Goal: Information Seeking & Learning: Learn about a topic

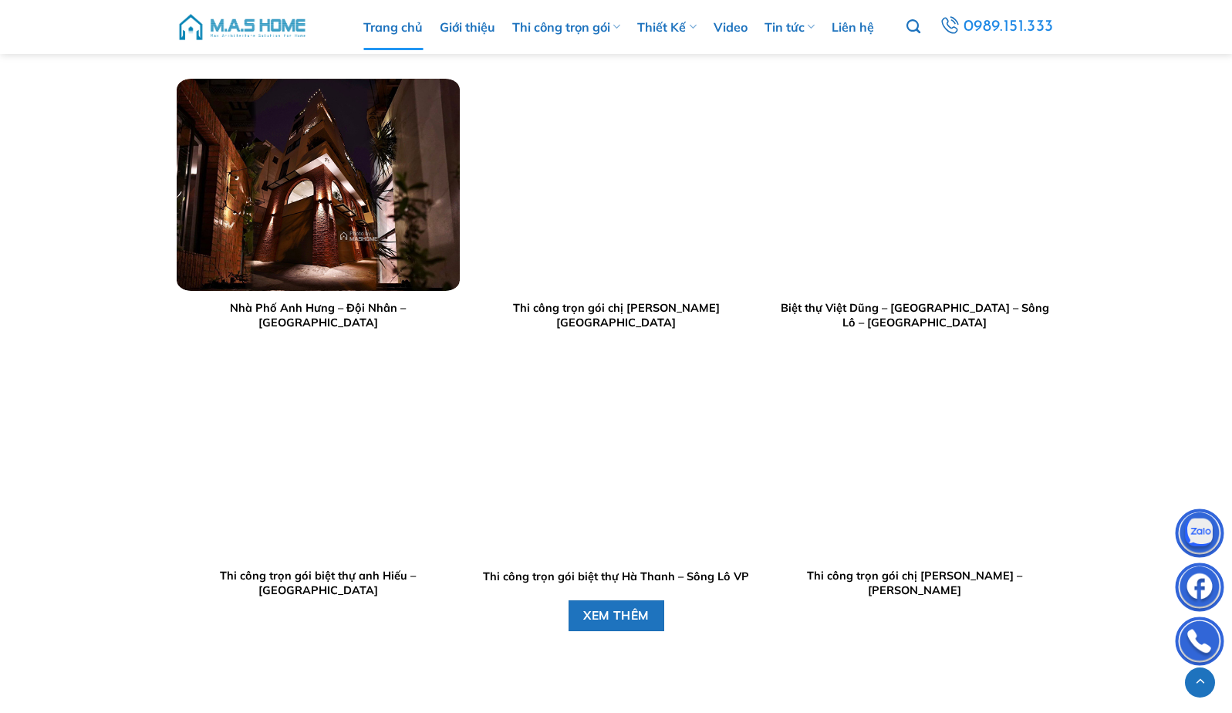
scroll to position [1774, 0]
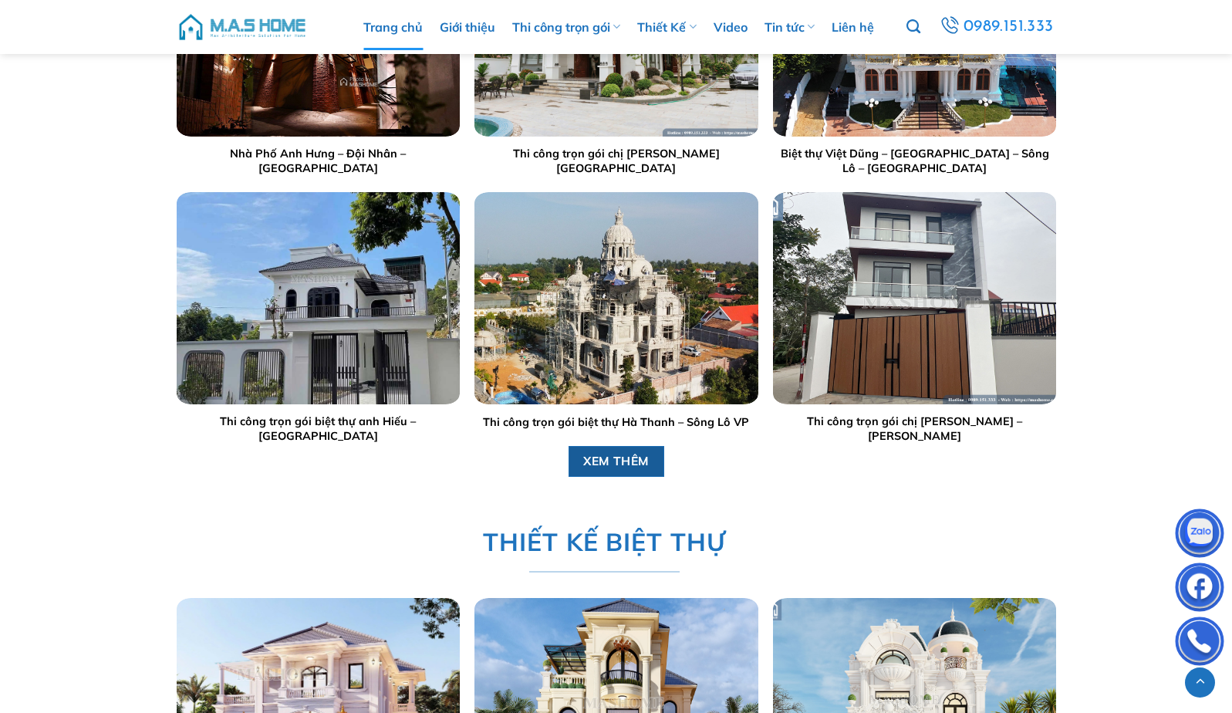
click at [614, 464] on span "XEM THÊM" at bounding box center [616, 460] width 66 height 19
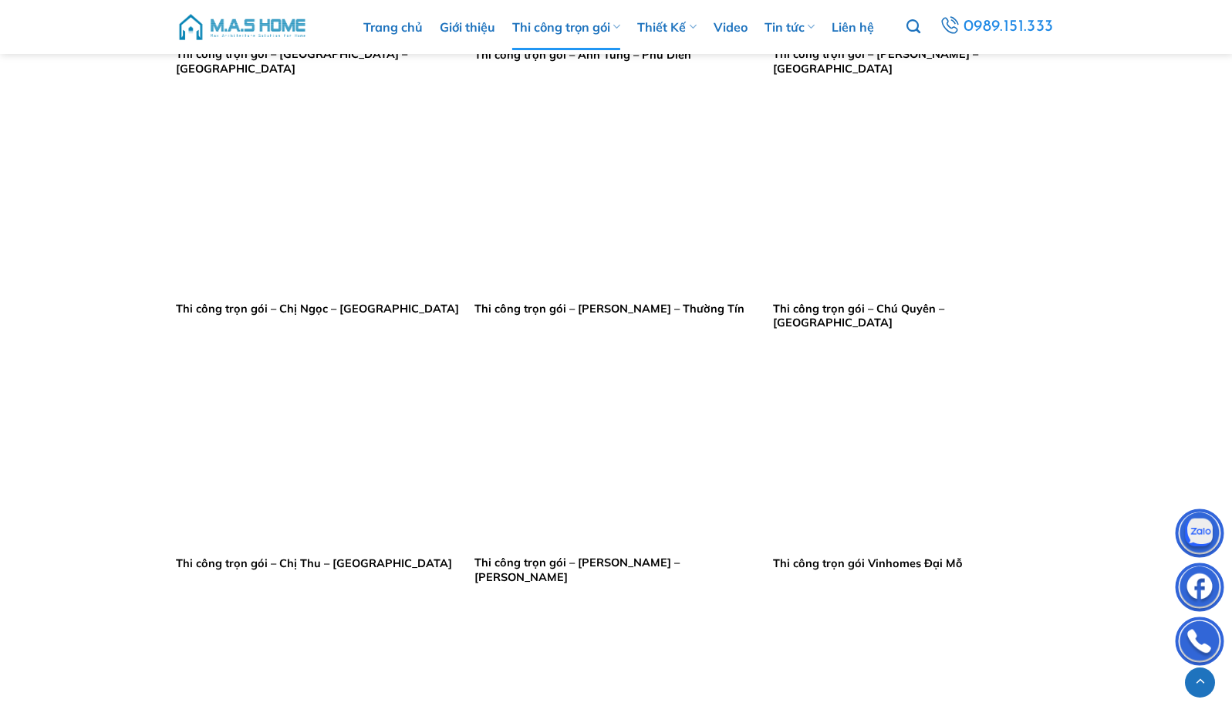
scroll to position [1312, 0]
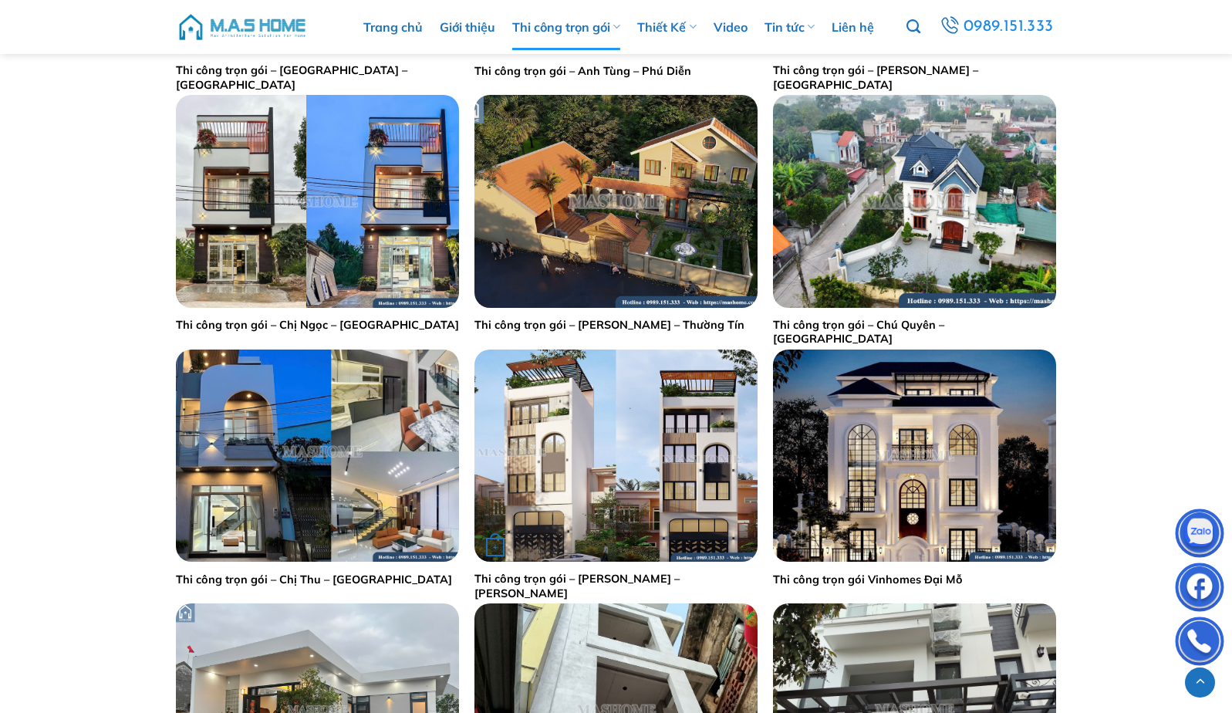
click at [690, 432] on div "+" at bounding box center [615, 455] width 283 height 212
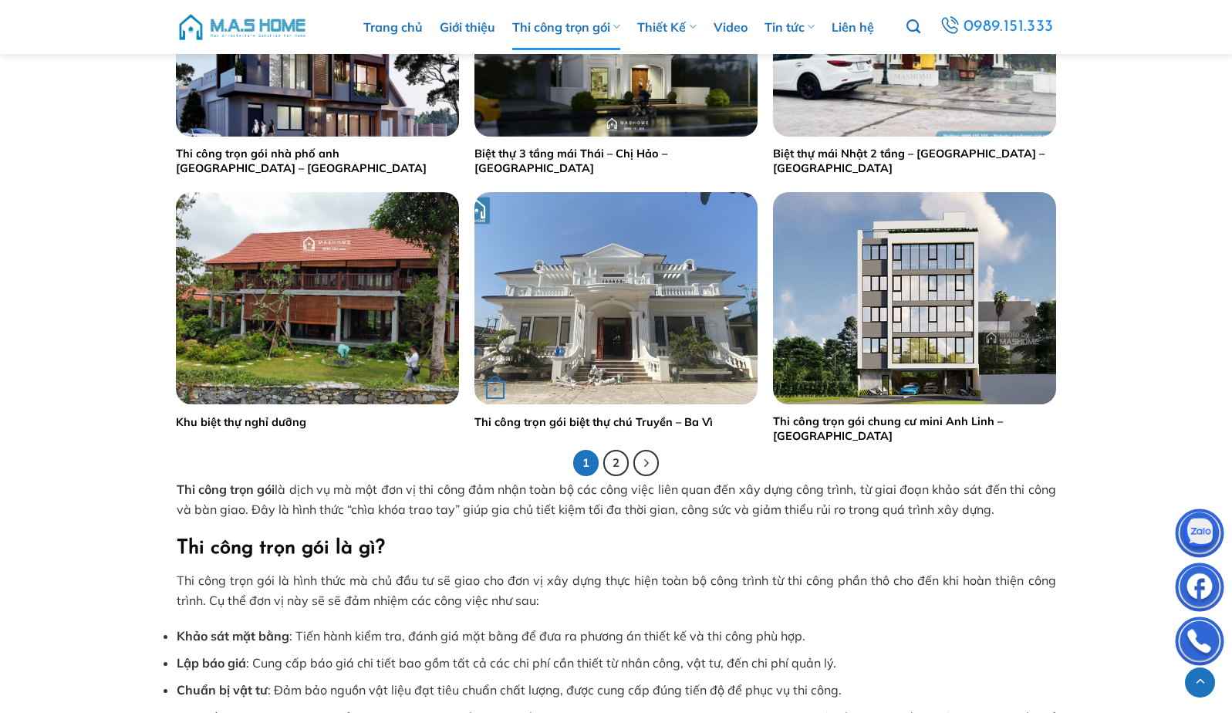
scroll to position [3009, 0]
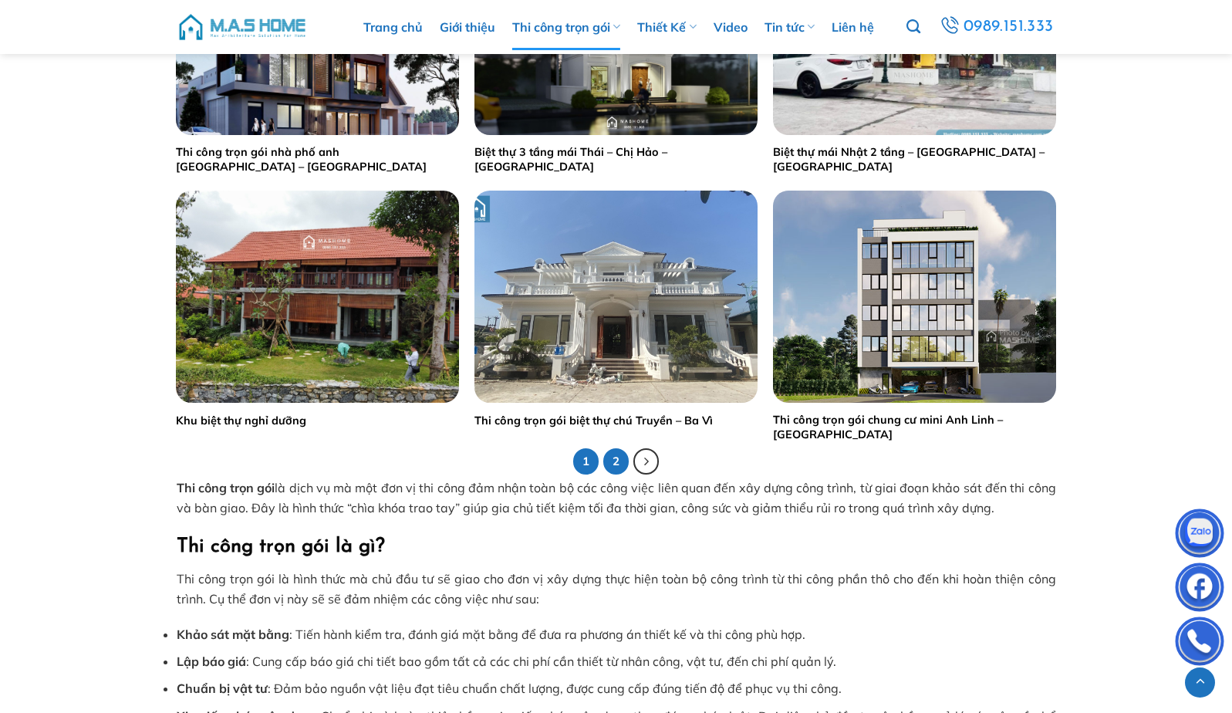
click at [620, 458] on link "2" at bounding box center [616, 461] width 26 height 26
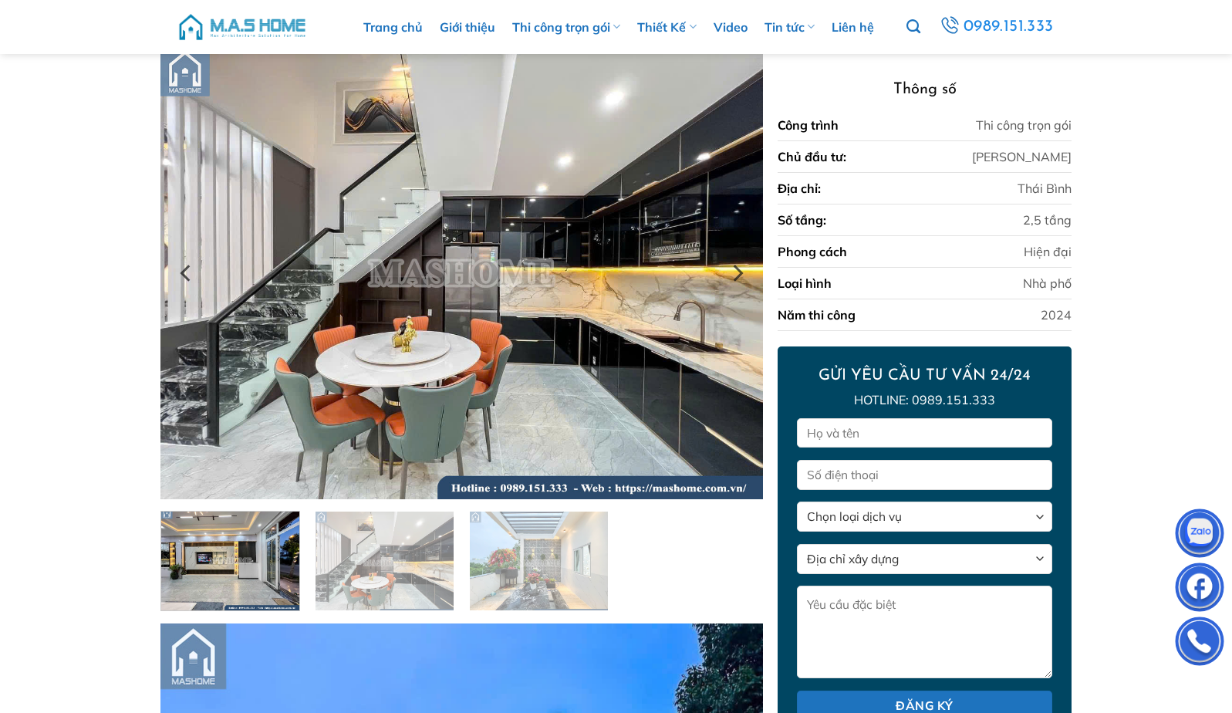
scroll to position [127, 0]
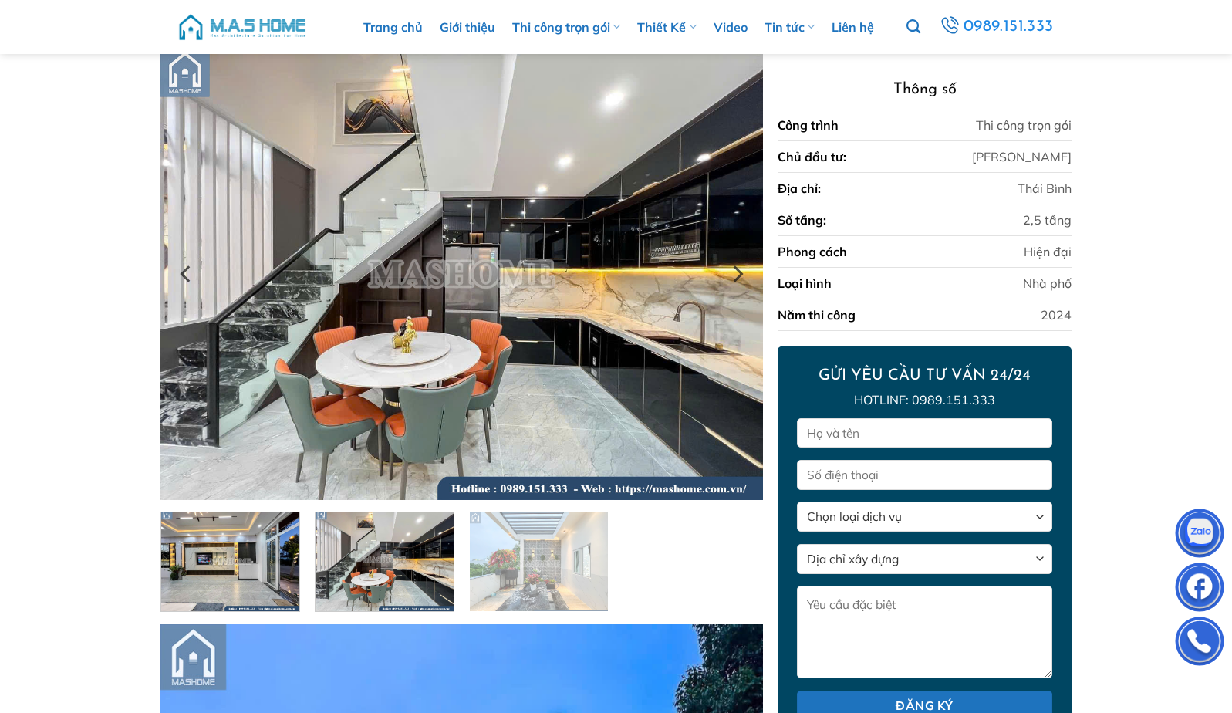
click at [408, 596] on img at bounding box center [385, 559] width 138 height 103
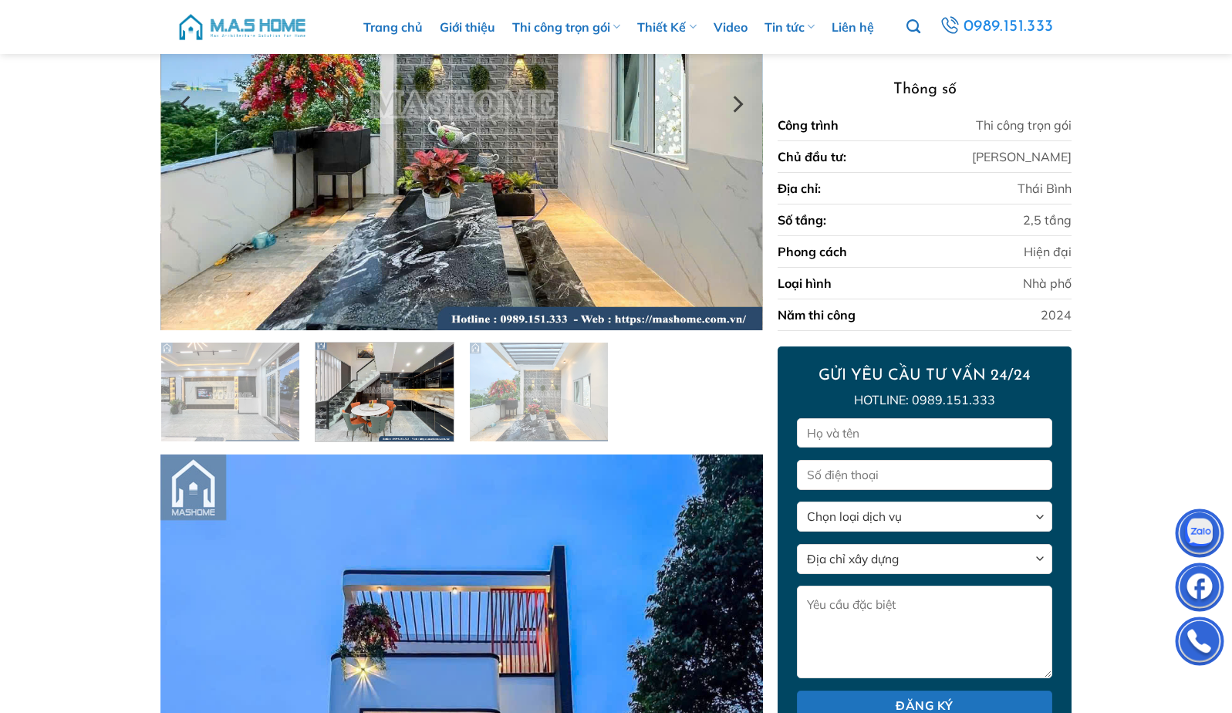
scroll to position [282, 0]
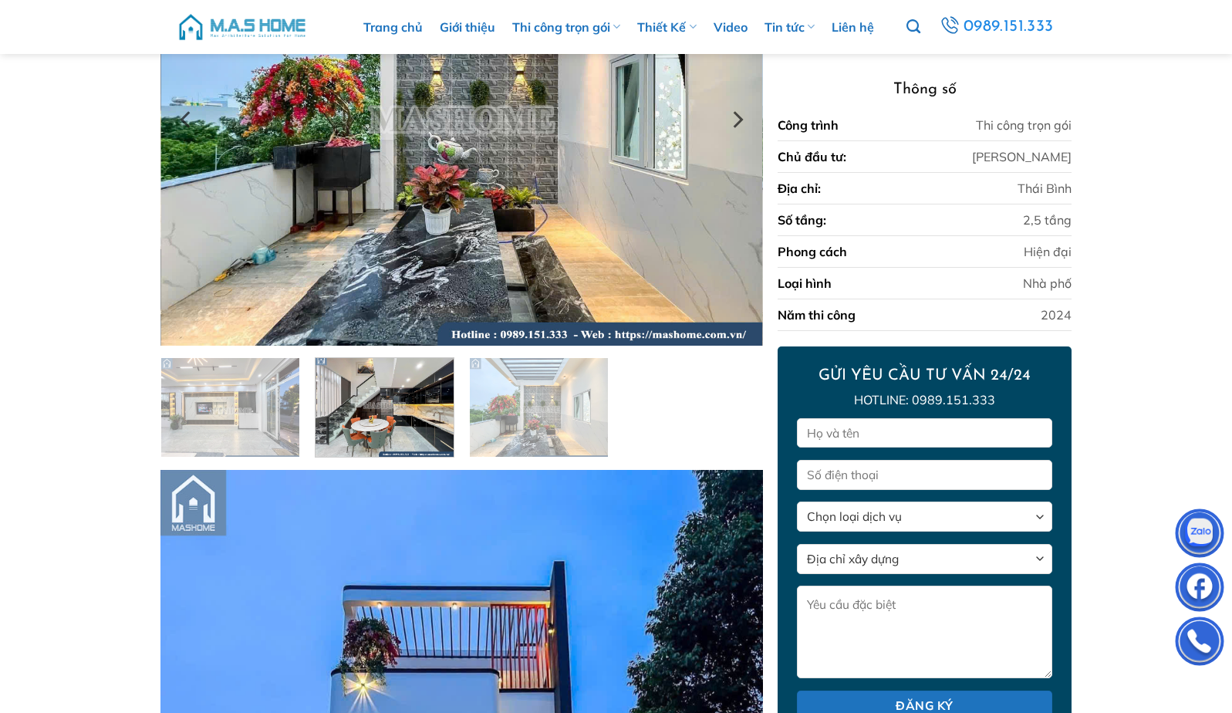
click at [410, 411] on img at bounding box center [385, 405] width 138 height 103
click at [532, 241] on img at bounding box center [461, 120] width 602 height 452
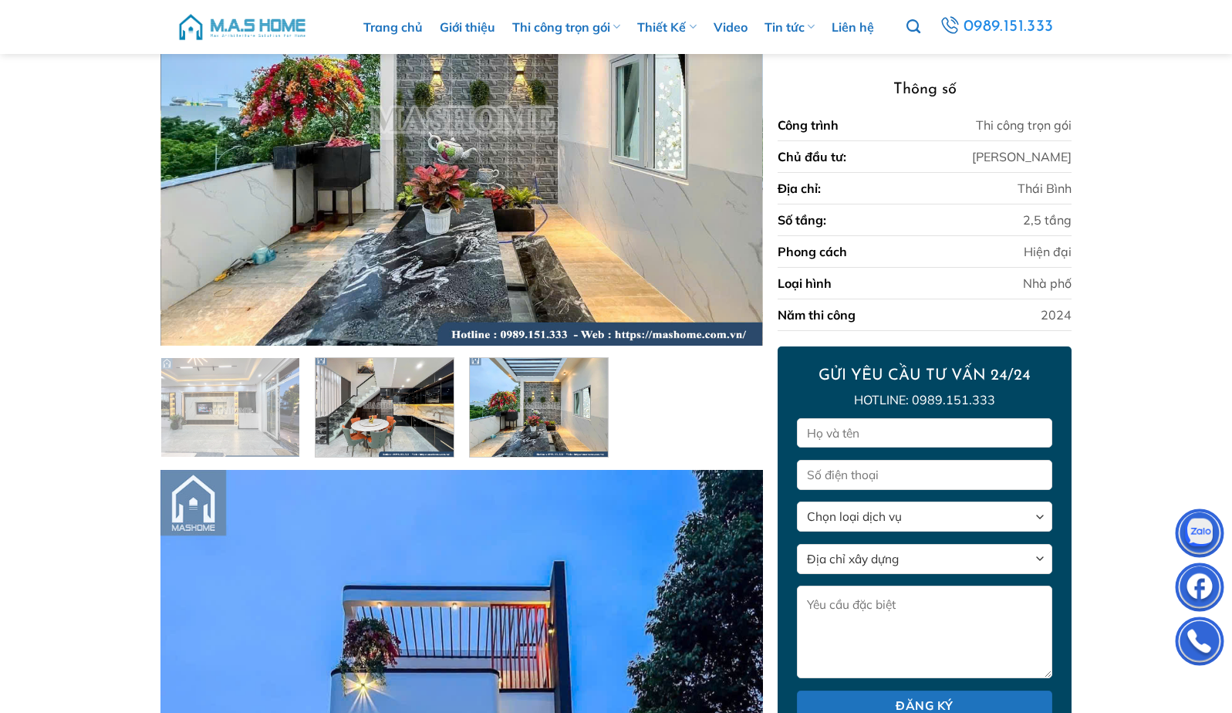
click at [541, 392] on img at bounding box center [539, 405] width 138 height 103
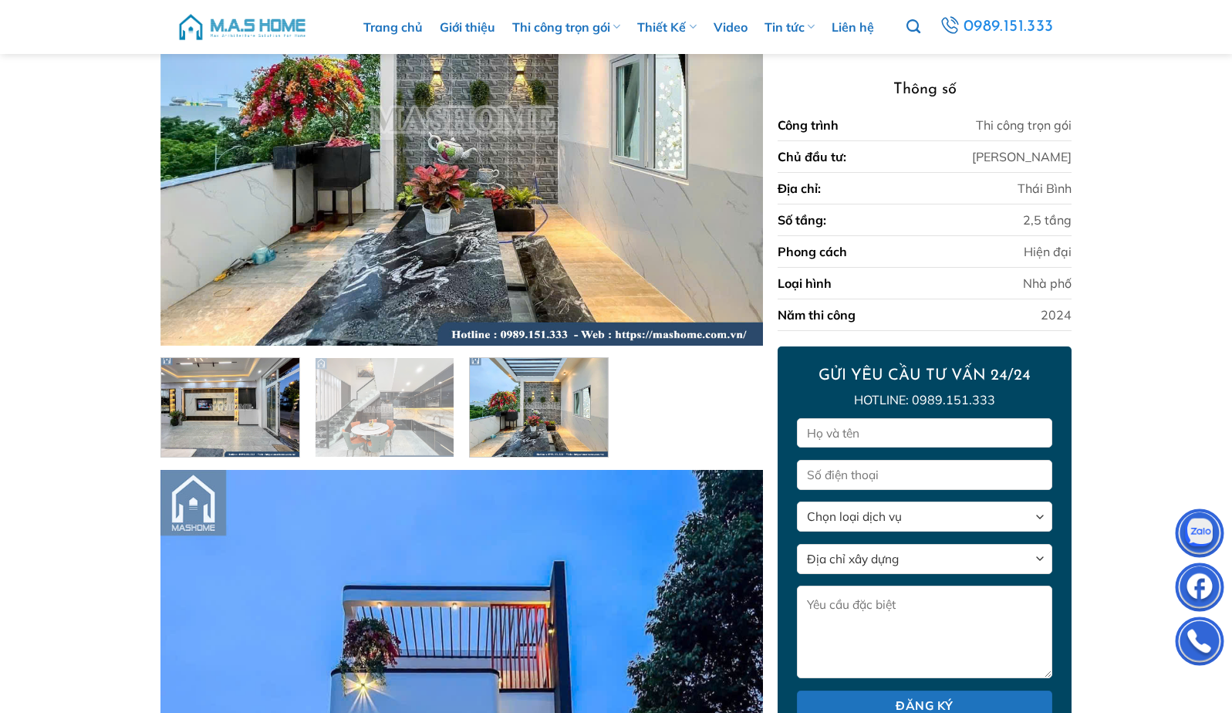
click at [205, 416] on img at bounding box center [230, 405] width 138 height 103
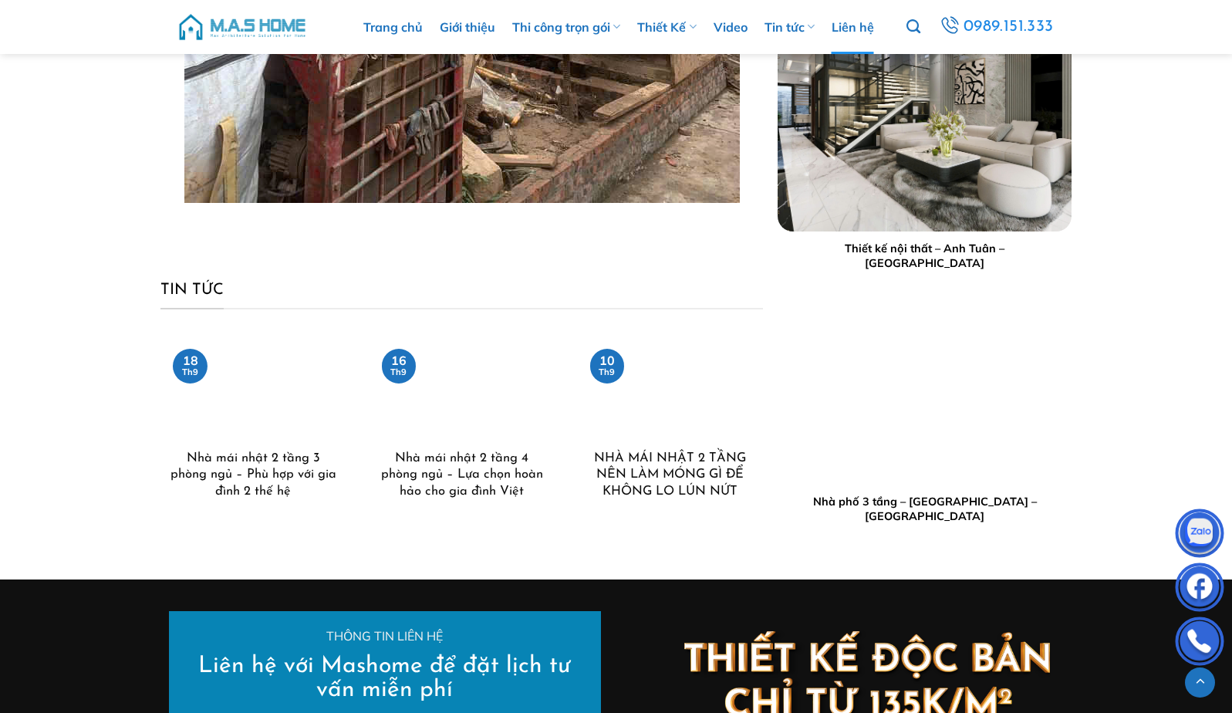
scroll to position [3395, 0]
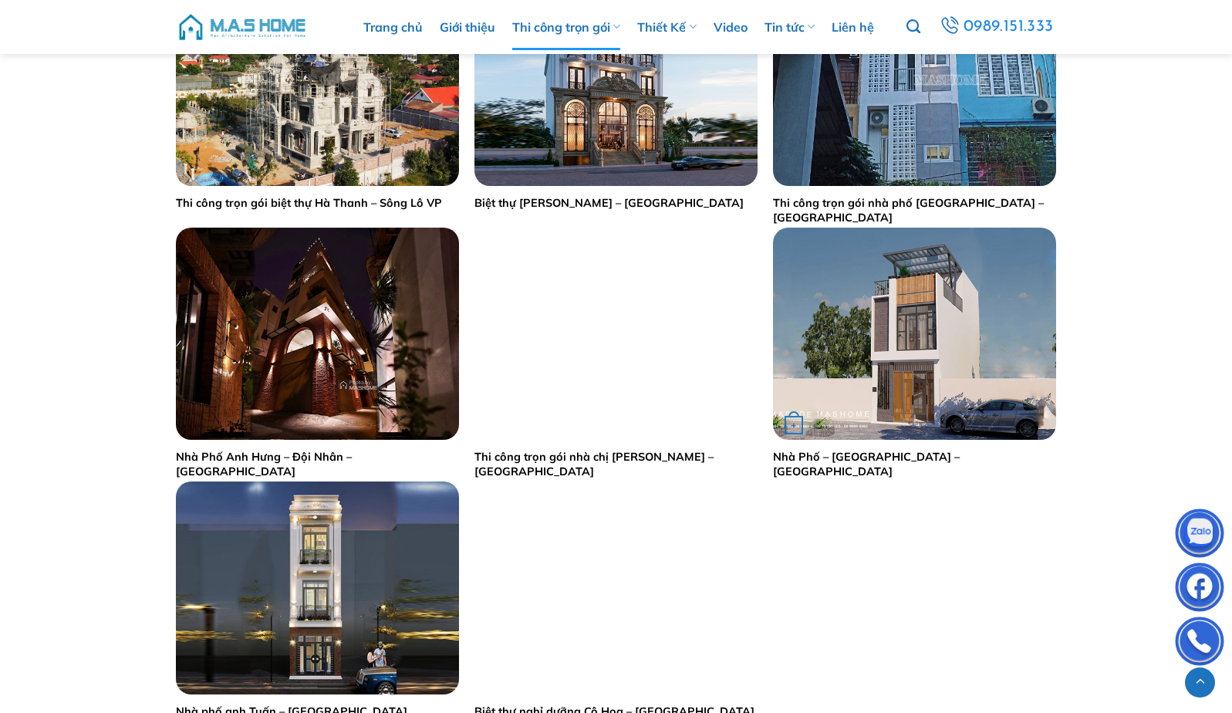
scroll to position [1312, 0]
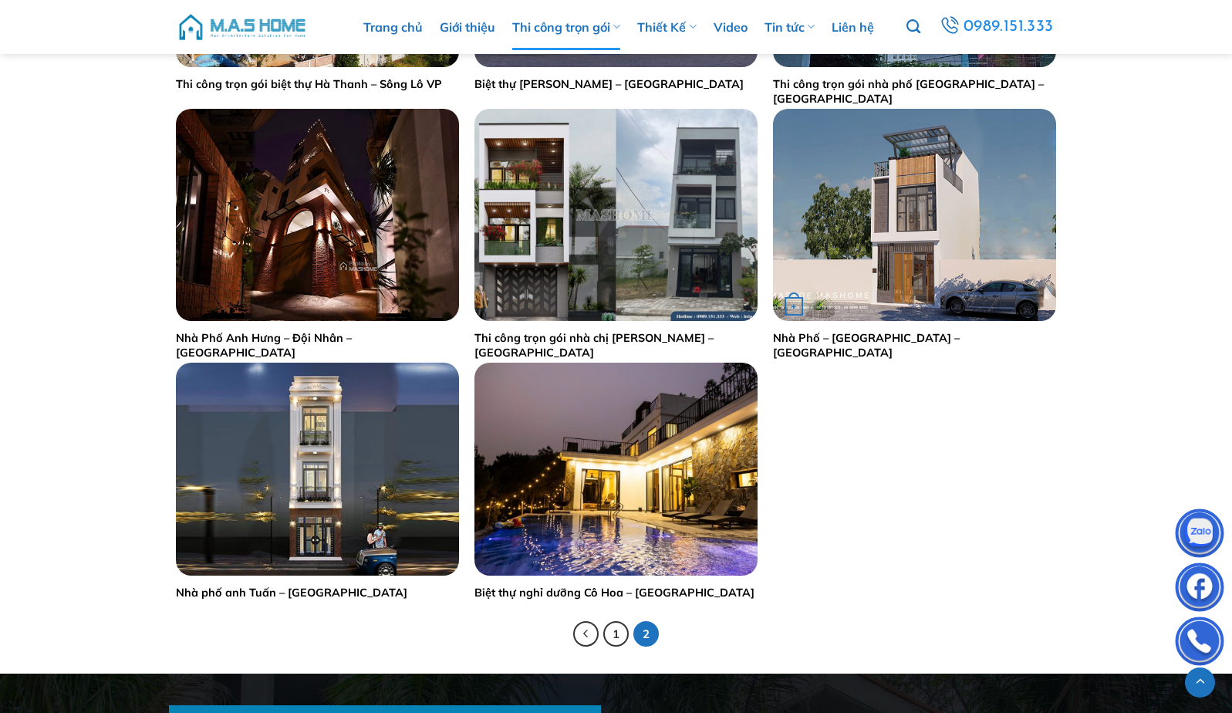
click at [923, 265] on img "Nhà Phố - Anh Thanh - Đông Anh" at bounding box center [914, 215] width 283 height 212
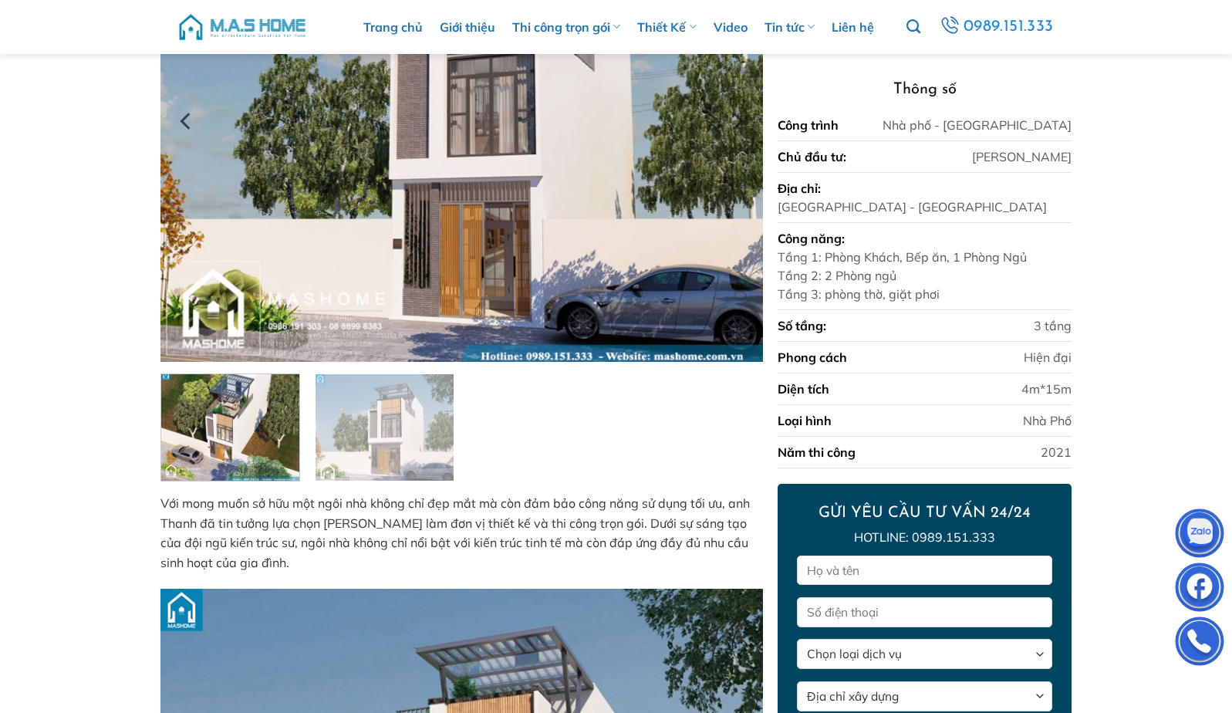
scroll to position [164, 0]
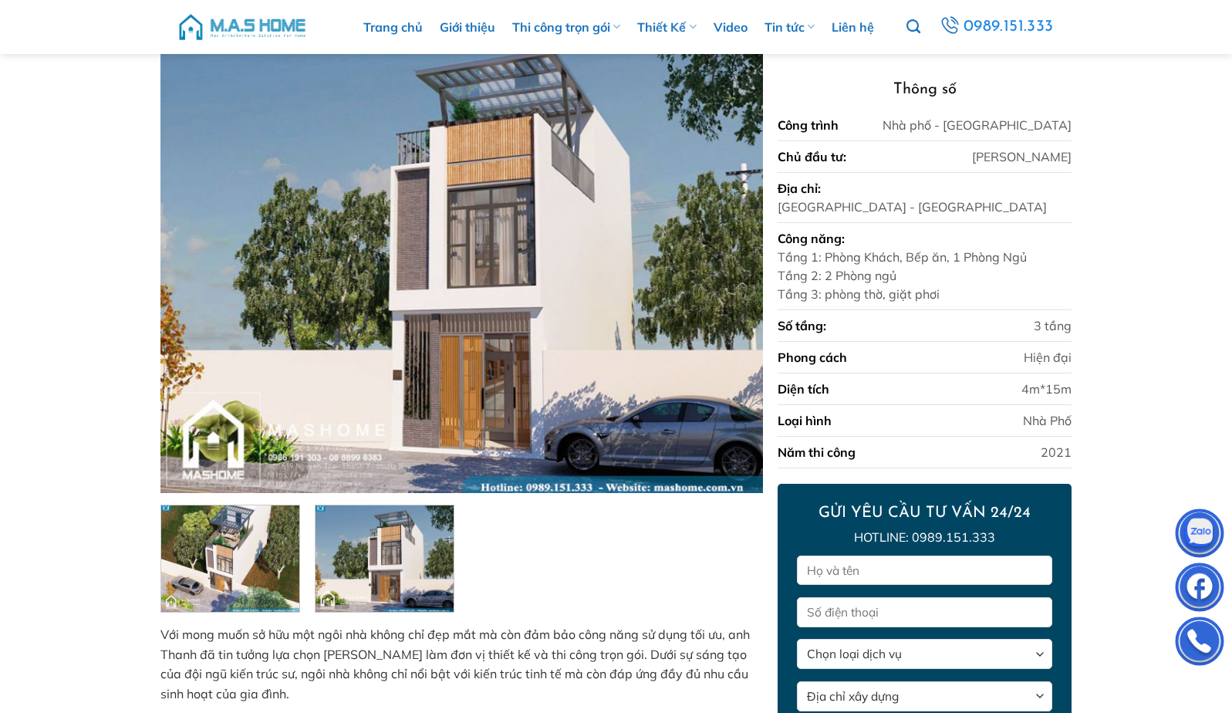
click at [352, 605] on img at bounding box center [385, 556] width 138 height 110
click at [254, 596] on img at bounding box center [230, 556] width 138 height 110
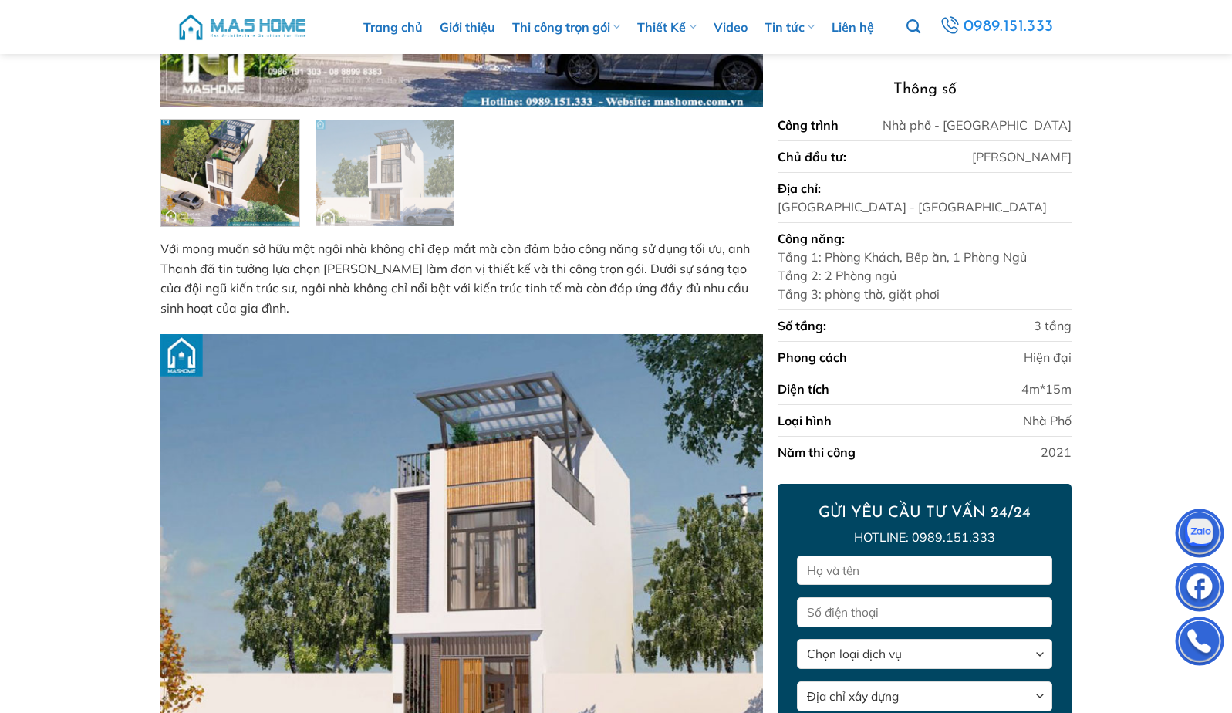
scroll to position [704, 0]
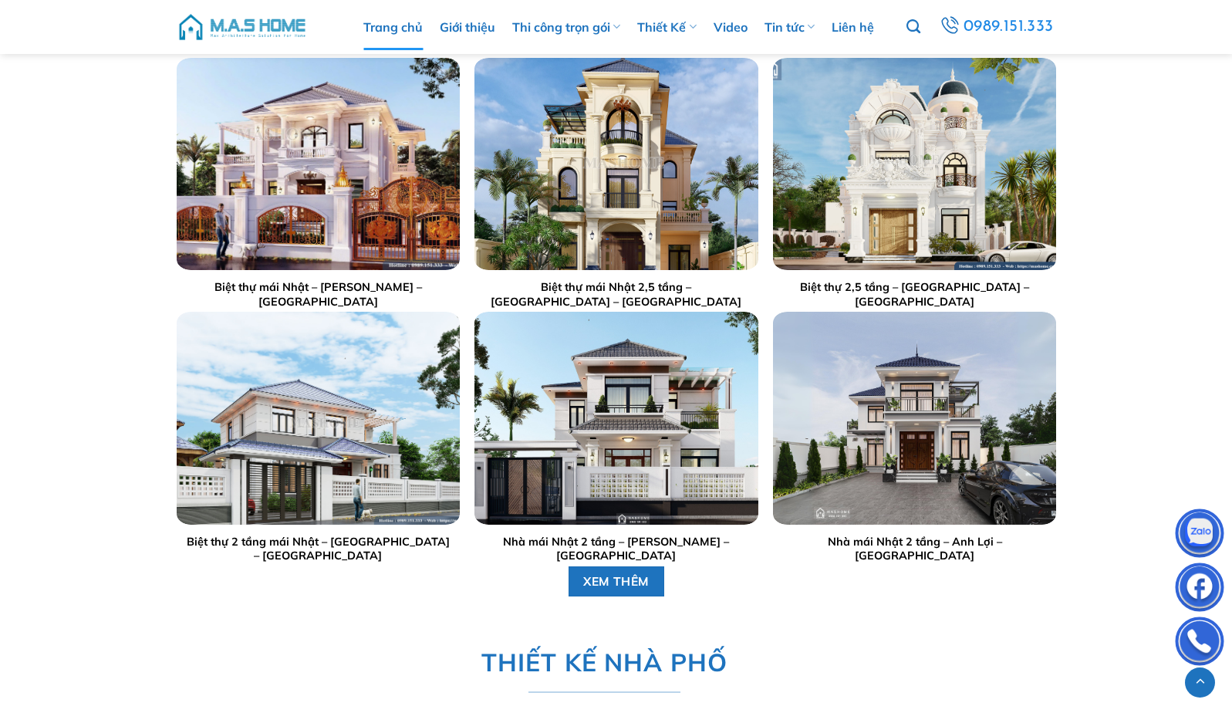
scroll to position [2315, 0]
